Goal: Transaction & Acquisition: Purchase product/service

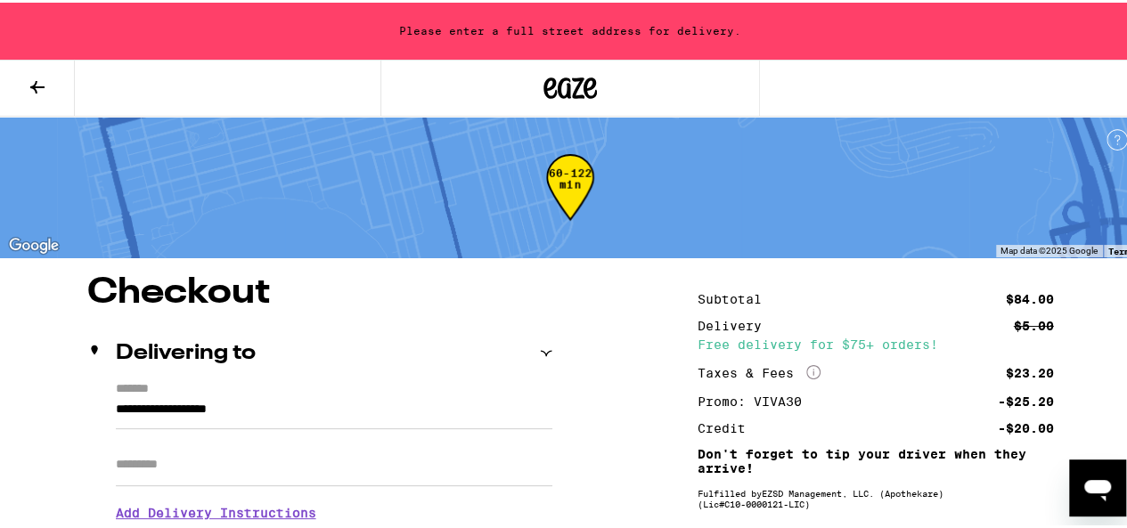
click at [47, 87] on icon at bounding box center [37, 84] width 21 height 21
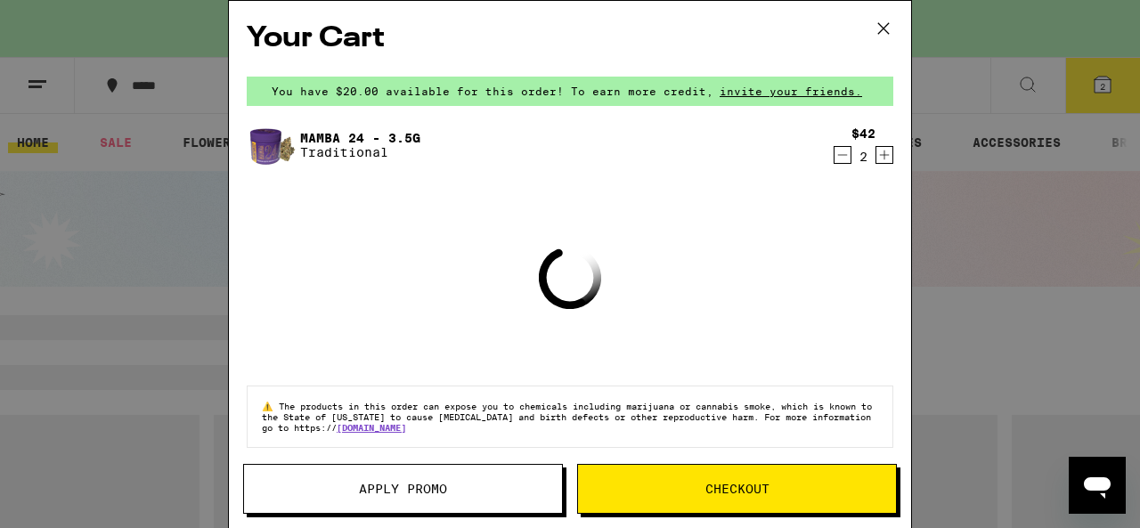
click at [332, 141] on link "Mamba 24 - 3.5g" at bounding box center [360, 138] width 120 height 14
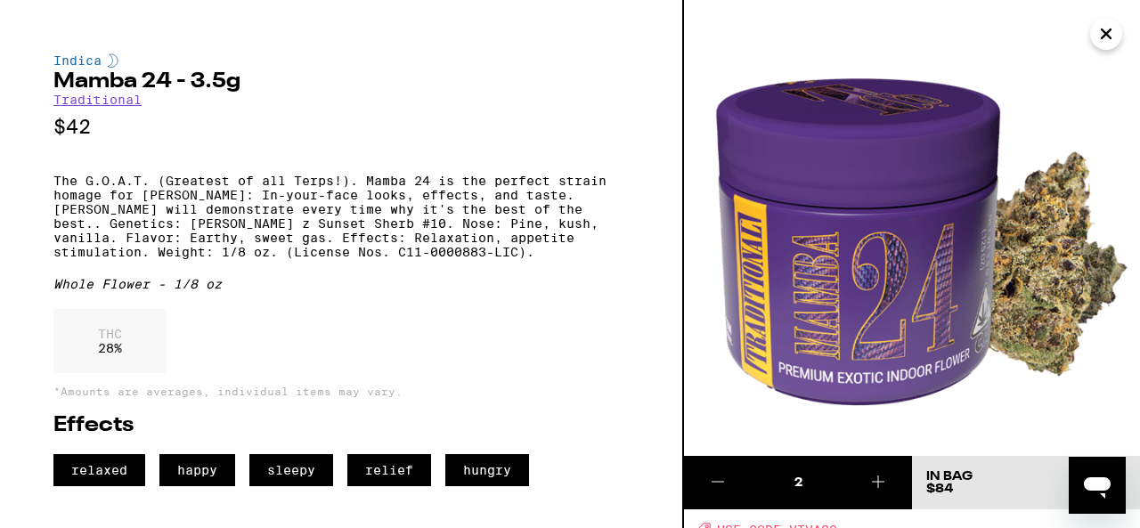
scroll to position [11, 0]
